Goal: Information Seeking & Learning: Learn about a topic

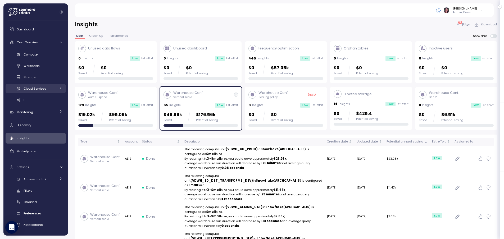
click at [31, 90] on span "Cloud Services" at bounding box center [35, 88] width 23 height 4
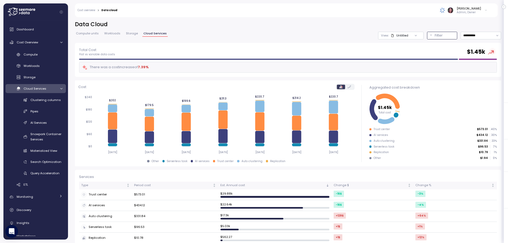
click at [434, 36] on p "Filter" at bounding box center [438, 35] width 8 height 5
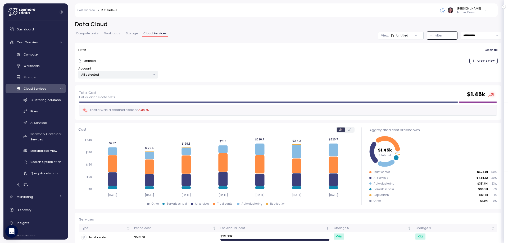
click at [130, 69] on div "Account All selected" at bounding box center [117, 72] width 79 height 12
click at [133, 75] on p "All selected" at bounding box center [115, 74] width 69 height 4
click at [476, 36] on input "**********" at bounding box center [480, 36] width 40 height 8
type input "**********"
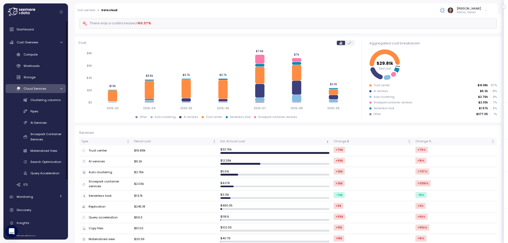
click at [48, 90] on div "Cloud Services" at bounding box center [40, 88] width 33 height 5
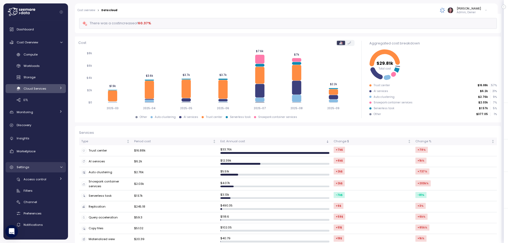
click at [52, 168] on div "Settings" at bounding box center [37, 166] width 40 height 5
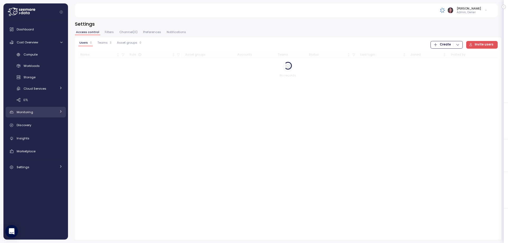
click at [44, 113] on div "Monitoring" at bounding box center [37, 111] width 40 height 5
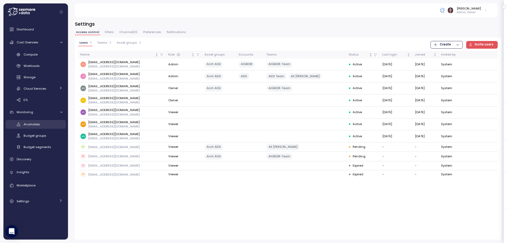
click at [45, 125] on div "Anomalies" at bounding box center [43, 124] width 39 height 5
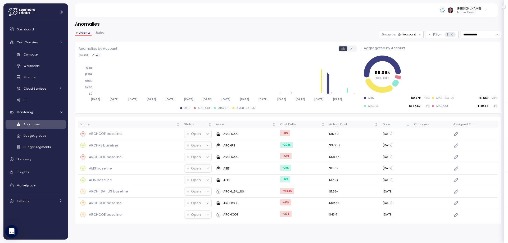
click at [382, 124] on div "Date" at bounding box center [393, 124] width 23 height 5
click at [403, 34] on div "Account" at bounding box center [409, 34] width 13 height 4
click at [397, 56] on p "Compute unit" at bounding box center [399, 55] width 21 height 4
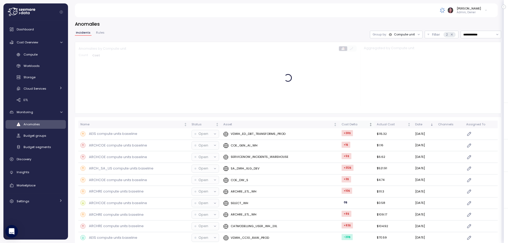
click at [362, 128] on th "Cost Delta" at bounding box center [356, 125] width 35 height 8
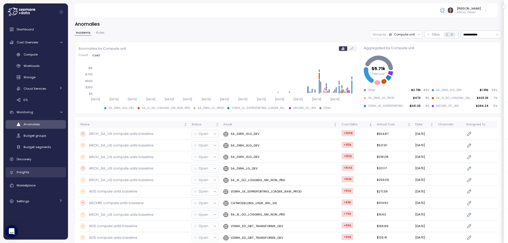
click at [25, 171] on span "Insights" at bounding box center [23, 172] width 13 height 4
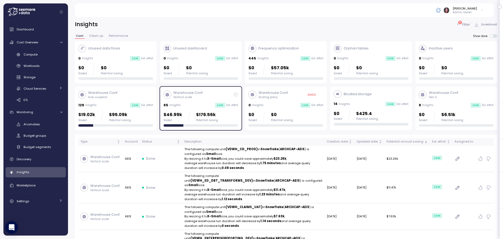
click at [97, 35] on span "Clean up" at bounding box center [96, 35] width 14 height 3
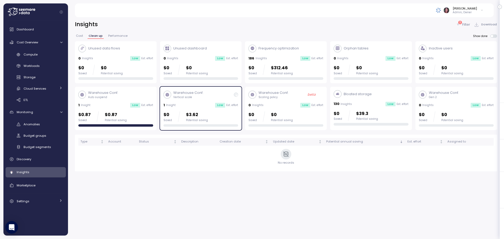
click at [457, 22] on div "Insights 3 Filter Download" at bounding box center [286, 25] width 422 height 8
click at [462, 23] on div "3" at bounding box center [460, 22] width 4 height 3
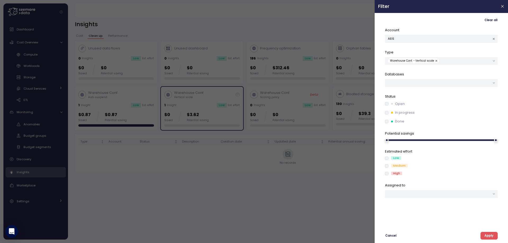
click at [434, 60] on button "button" at bounding box center [436, 60] width 5 height 5
click at [487, 234] on span "Apply" at bounding box center [488, 235] width 9 height 7
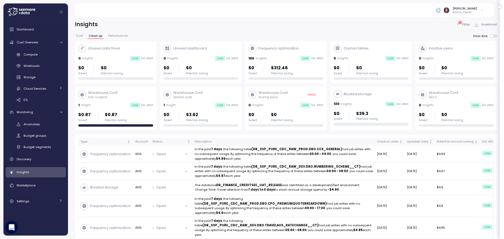
click at [462, 24] on p "Filter" at bounding box center [466, 24] width 8 height 5
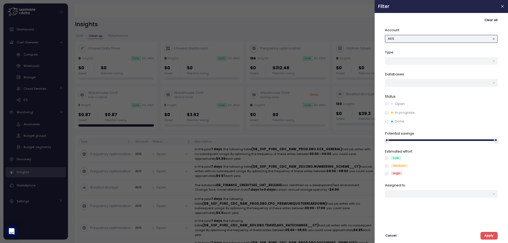
click at [425, 38] on button "AEIS" at bounding box center [441, 39] width 113 height 8
click at [445, 38] on button "AEIS" at bounding box center [441, 39] width 113 height 8
click at [436, 55] on div "AIGIEDR" at bounding box center [440, 56] width 12 height 4
click at [487, 236] on span "Apply" at bounding box center [488, 235] width 9 height 7
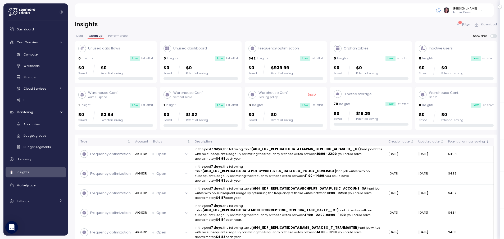
click at [458, 24] on icon at bounding box center [458, 25] width 2 height 2
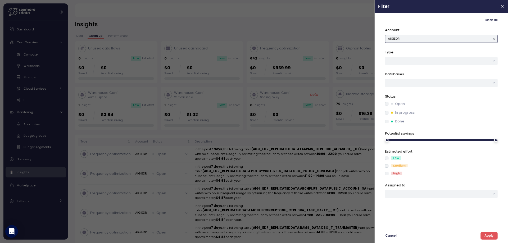
click at [429, 38] on button "AIGIEDR" at bounding box center [441, 39] width 113 height 8
click at [491, 234] on span "Apply" at bounding box center [488, 235] width 9 height 7
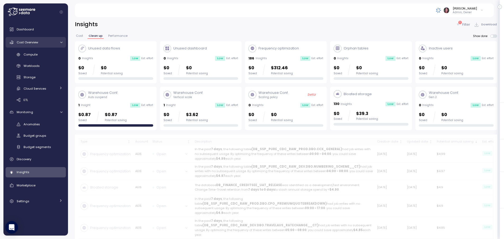
click at [38, 44] on span "Cost Overview" at bounding box center [27, 42] width 21 height 4
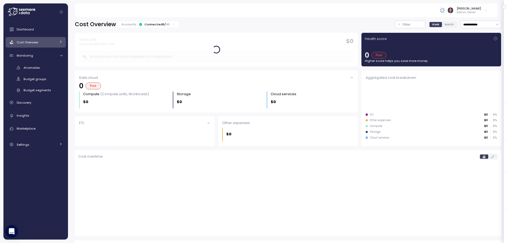
click at [157, 26] on div "Connected 6 / 46" at bounding box center [156, 24] width 25 height 4
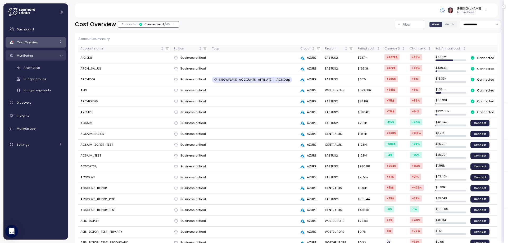
click at [41, 57] on div "Monitoring" at bounding box center [37, 55] width 40 height 5
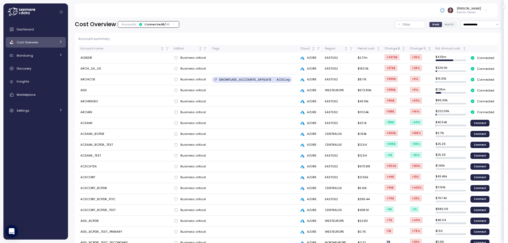
click at [50, 43] on div "Cost Overview" at bounding box center [37, 42] width 40 height 5
click at [30, 134] on link "Insights" at bounding box center [36, 138] width 60 height 11
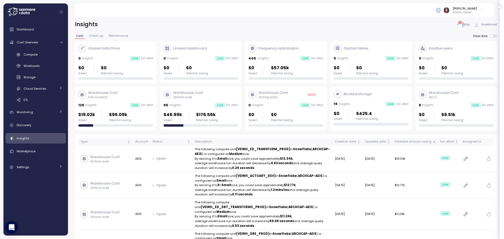
click at [463, 26] on p "Filter" at bounding box center [466, 24] width 8 height 5
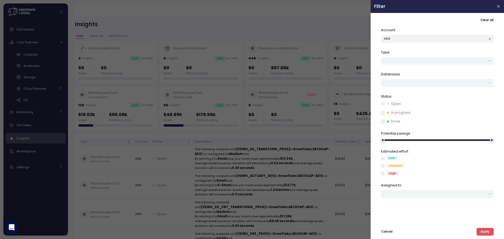
click at [463, 24] on div at bounding box center [252, 119] width 504 height 239
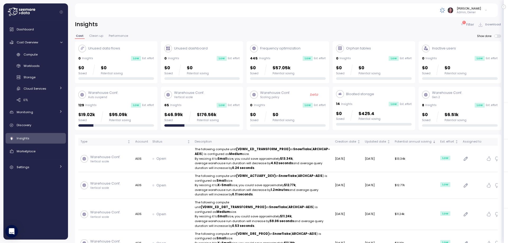
click at [407, 40] on div at bounding box center [254, 121] width 508 height 243
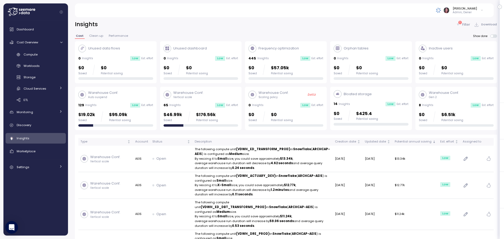
click at [458, 25] on icon at bounding box center [458, 25] width 2 height 2
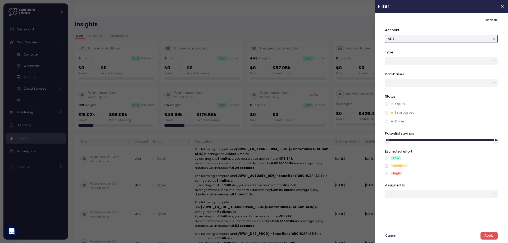
click at [407, 37] on button "AEIS" at bounding box center [441, 39] width 113 height 8
click at [429, 76] on p "Databases" at bounding box center [441, 74] width 113 height 5
click at [431, 45] on div "Account ARCHRE Type Databases Status Open In progress Done Potential savings Es…" at bounding box center [441, 125] width 113 height 197
click at [491, 233] on span "Apply" at bounding box center [488, 235] width 9 height 7
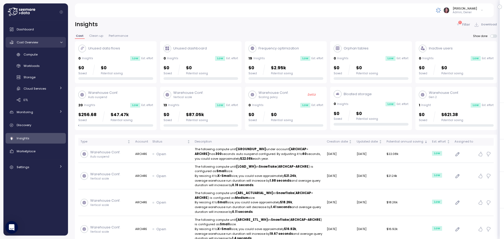
click at [42, 40] on div "Cost Overview" at bounding box center [37, 42] width 40 height 5
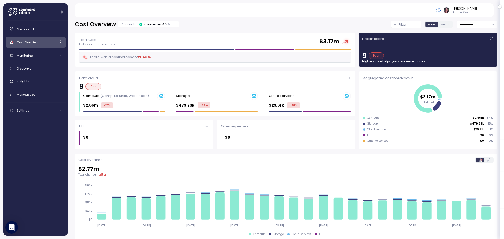
click at [61, 41] on icon at bounding box center [60, 41] width 3 height 3
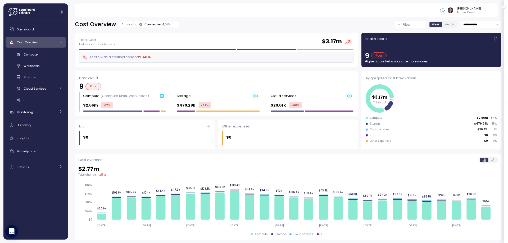
click at [167, 26] on p "46" at bounding box center [168, 24] width 4 height 4
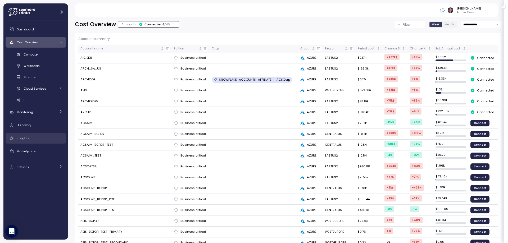
click at [31, 140] on div "Insights" at bounding box center [40, 138] width 46 height 5
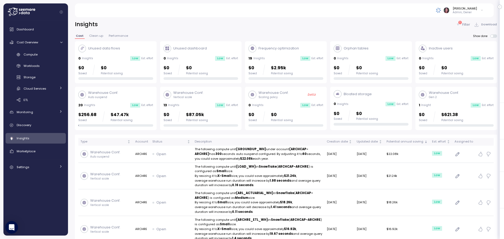
click at [467, 25] on p "Filter" at bounding box center [466, 24] width 8 height 5
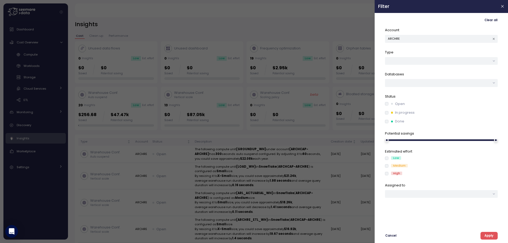
drag, startPoint x: 286, startPoint y: 25, endPoint x: 287, endPoint y: 31, distance: 5.3
click at [287, 25] on div at bounding box center [254, 121] width 508 height 243
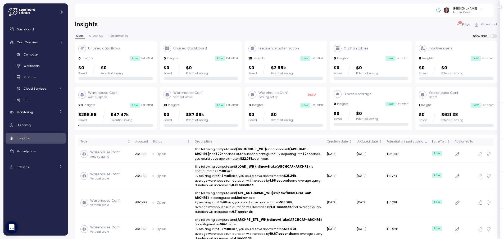
drag, startPoint x: 414, startPoint y: 10, endPoint x: 414, endPoint y: 15, distance: 4.8
click at [414, 11] on div "[PERSON_NAME] Admin, Owner" at bounding box center [284, 10] width 406 height 14
click at [140, 18] on div "Insights 1 Filter Download Cost Clean up Performance Show done Unused data flow…" at bounding box center [286, 126] width 436 height 225
click at [38, 114] on div "Monitoring" at bounding box center [37, 111] width 40 height 5
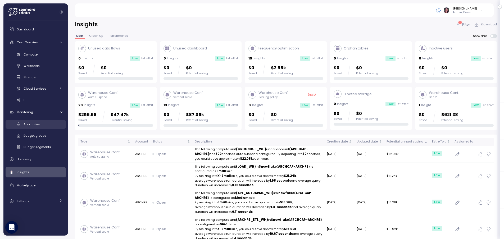
click at [37, 126] on span "Anomalies" at bounding box center [32, 124] width 16 height 4
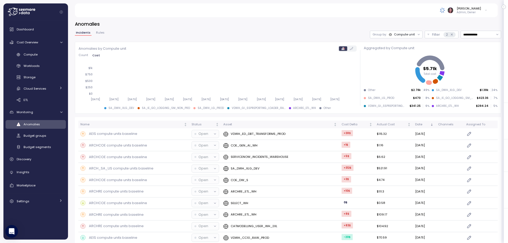
click at [396, 34] on div "Compute unit" at bounding box center [404, 34] width 21 height 4
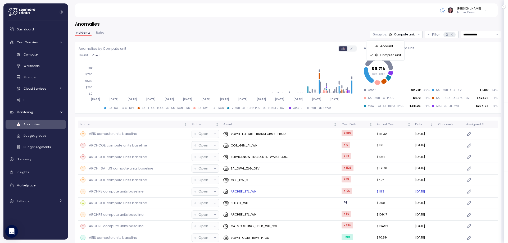
click at [310, 31] on div "**********" at bounding box center [288, 35] width 426 height 8
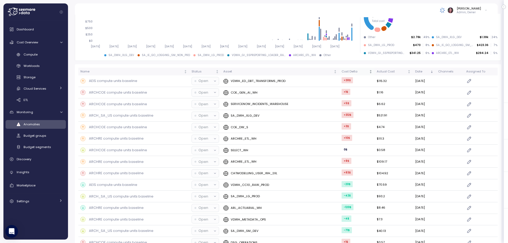
click at [351, 72] on div "Cost Delta" at bounding box center [354, 71] width 27 height 5
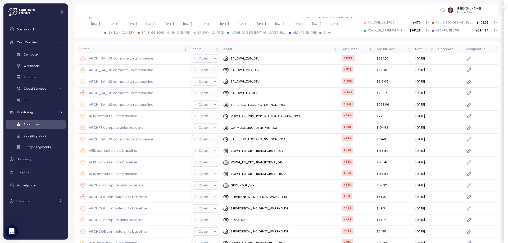
scroll to position [35, 0]
